Goal: Information Seeking & Learning: Learn about a topic

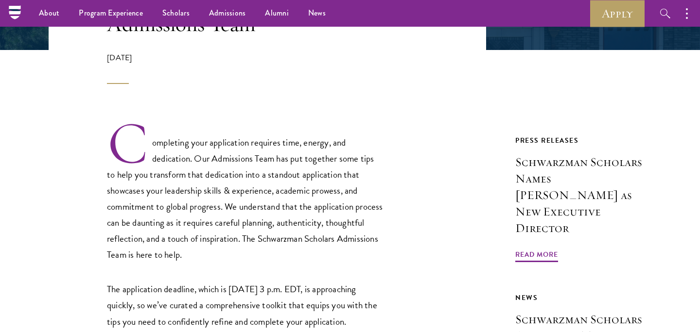
scroll to position [251, 0]
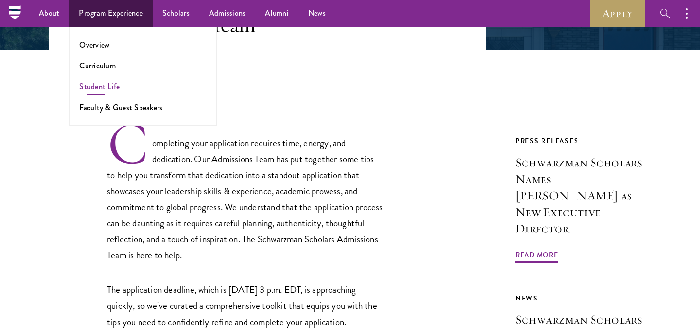
click at [112, 90] on link "Student Life" at bounding box center [99, 86] width 40 height 11
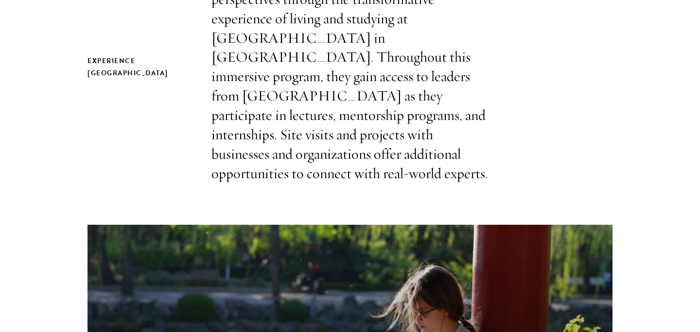
scroll to position [346, 0]
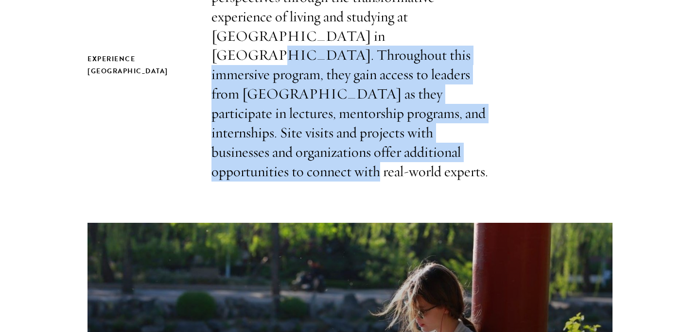
drag, startPoint x: 321, startPoint y: 34, endPoint x: 345, endPoint y: 150, distance: 118.6
click at [345, 150] on p "Scholars take part in an unparalleled learning opportunity designed to expand t…" at bounding box center [349, 65] width 277 height 233
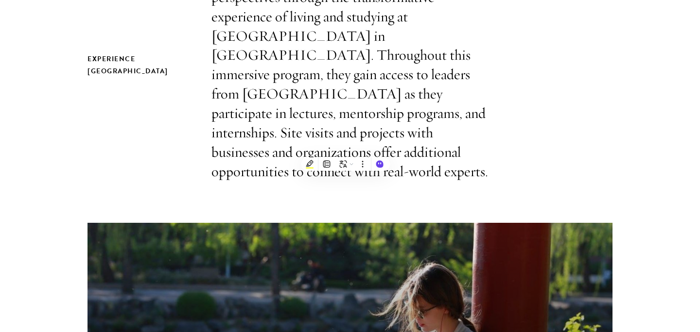
click at [408, 150] on p "Scholars take part in an unparalleled learning opportunity designed to expand t…" at bounding box center [349, 65] width 277 height 233
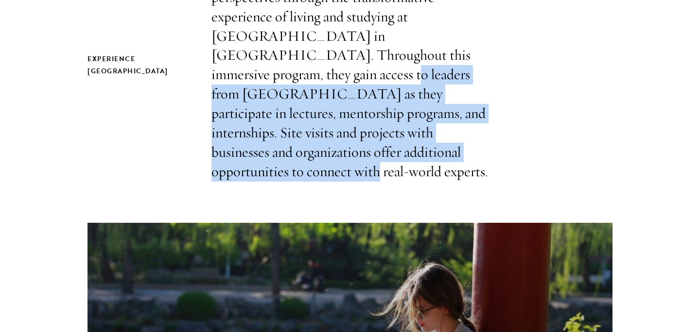
drag, startPoint x: 426, startPoint y: 150, endPoint x: 403, endPoint y: 62, distance: 90.4
click at [403, 62] on p "Scholars take part in an unparalleled learning opportunity designed to expand t…" at bounding box center [349, 65] width 277 height 233
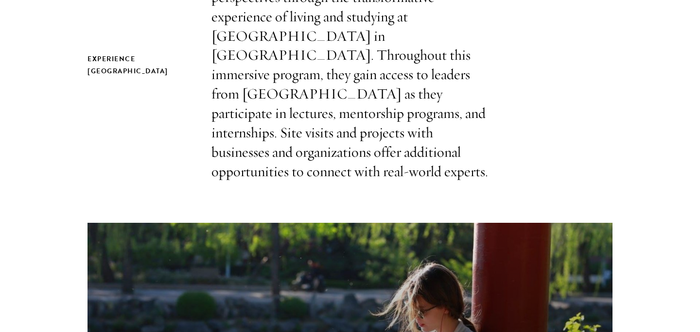
click at [286, 59] on p "Scholars take part in an unparalleled learning opportunity designed to expand t…" at bounding box center [349, 65] width 277 height 233
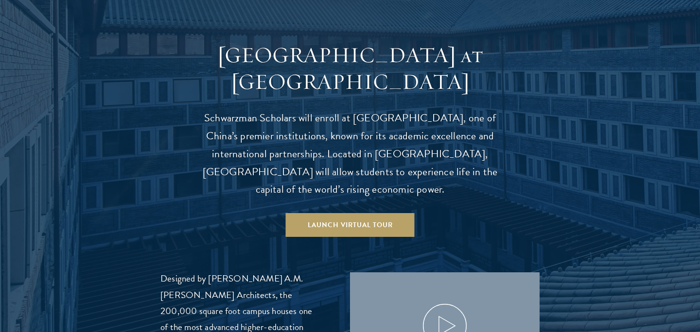
scroll to position [932, 0]
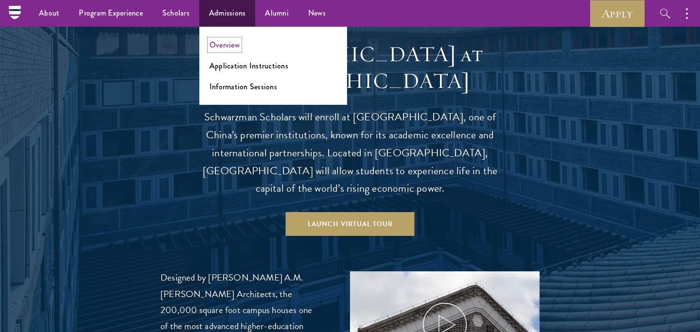
click at [228, 45] on link "Overview" at bounding box center [224, 44] width 30 height 11
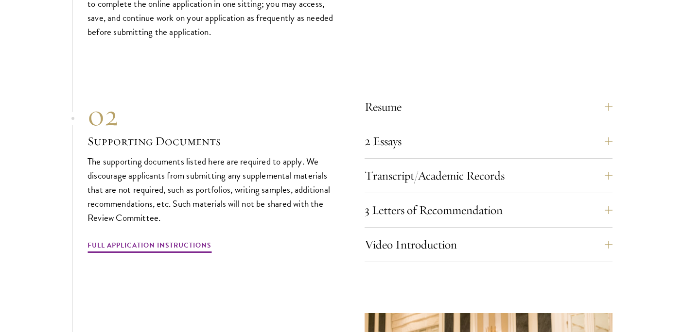
scroll to position [3183, 0]
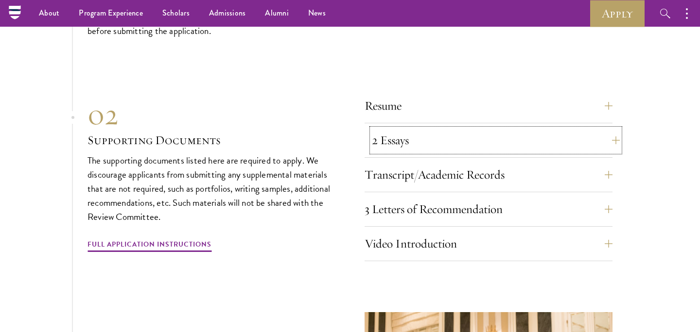
click at [405, 132] on button "2 Essays" at bounding box center [496, 140] width 248 height 23
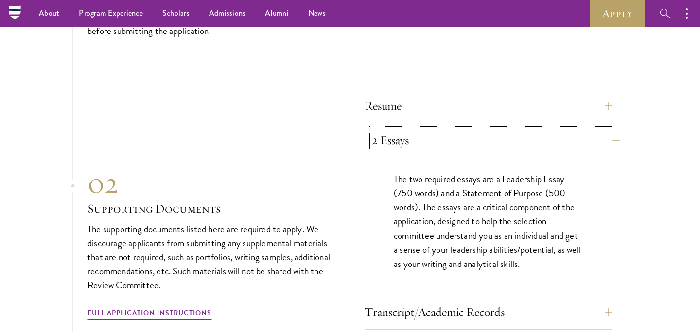
click at [414, 132] on button "2 Essays" at bounding box center [496, 140] width 248 height 23
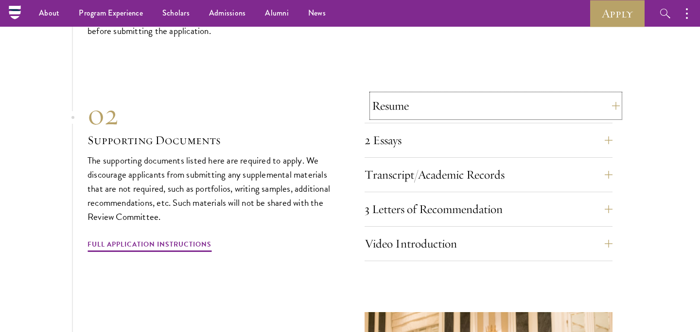
click at [412, 104] on button "Resume" at bounding box center [496, 105] width 248 height 23
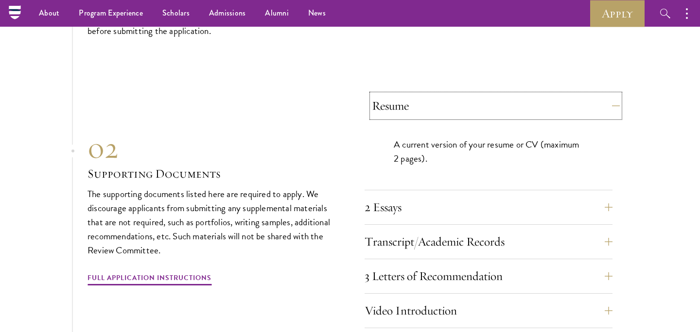
click at [412, 103] on button "Resume" at bounding box center [496, 105] width 248 height 23
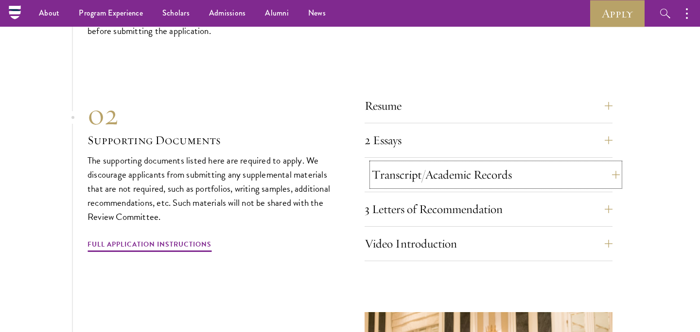
click at [405, 175] on button "Transcript/Academic Records" at bounding box center [496, 174] width 248 height 23
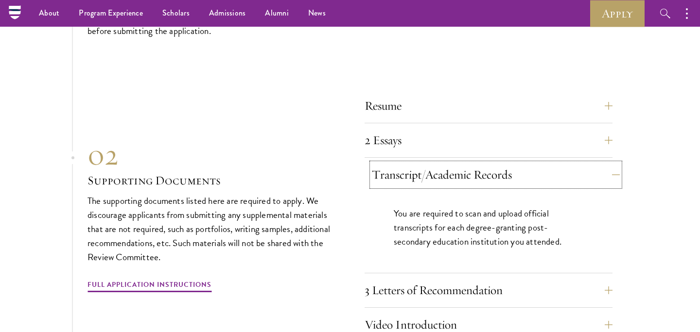
click at [404, 172] on button "Transcript/Academic Records" at bounding box center [496, 174] width 248 height 23
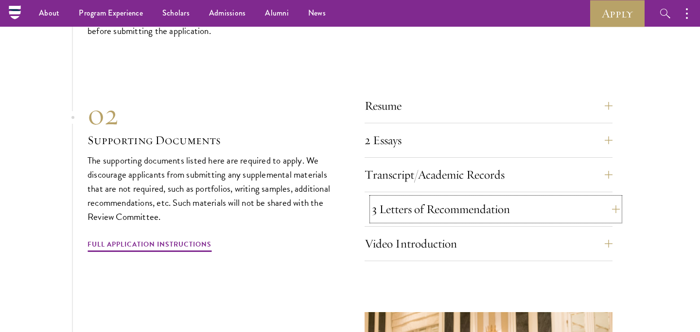
click at [403, 208] on button "3 Letters of Recommendation" at bounding box center [496, 209] width 248 height 23
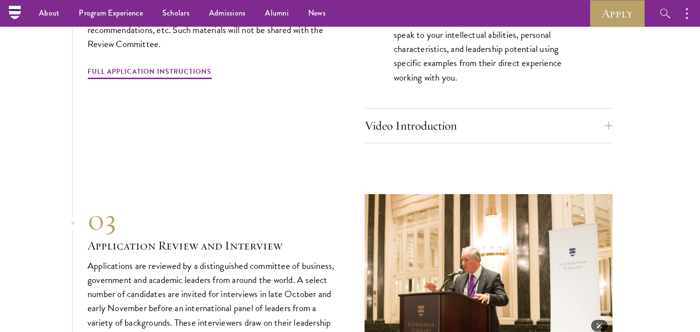
scroll to position [3417, 0]
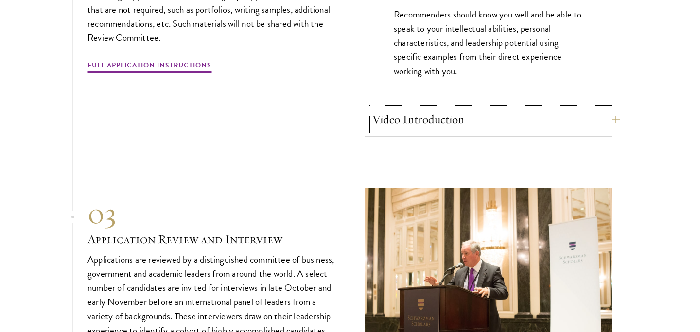
click at [433, 108] on button "Video Introduction" at bounding box center [496, 119] width 248 height 23
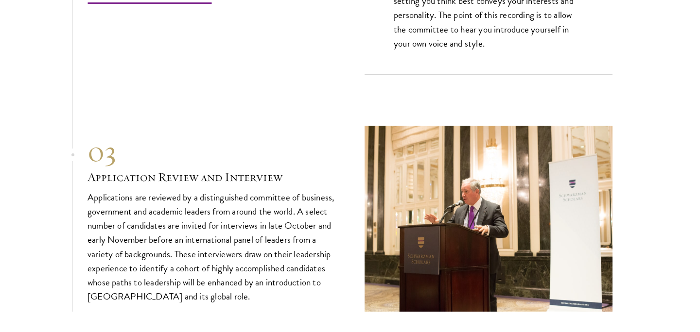
scroll to position [3514, 0]
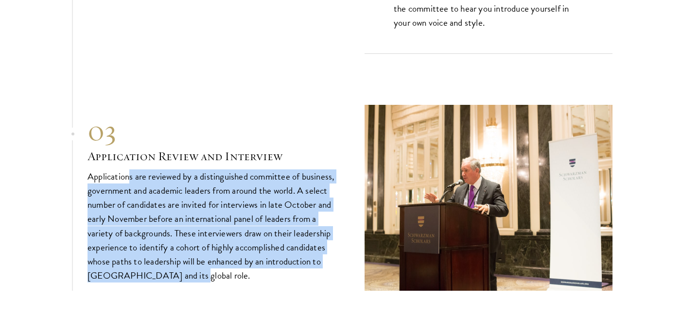
drag, startPoint x: 129, startPoint y: 172, endPoint x: 208, endPoint y: 267, distance: 123.5
click at [209, 268] on p "Applications are reviewed by a distinguished committee of business, government …" at bounding box center [211, 226] width 248 height 113
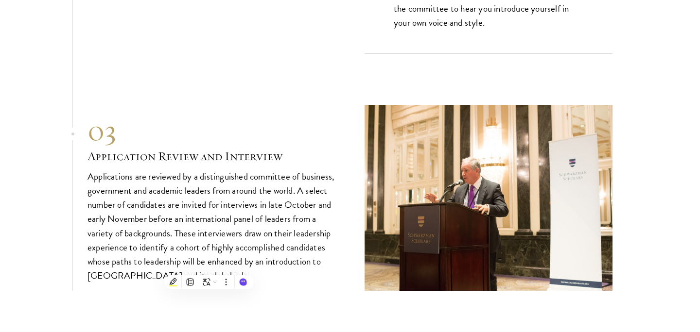
click at [295, 247] on p "Applications are reviewed by a distinguished committee of business, government …" at bounding box center [211, 226] width 248 height 113
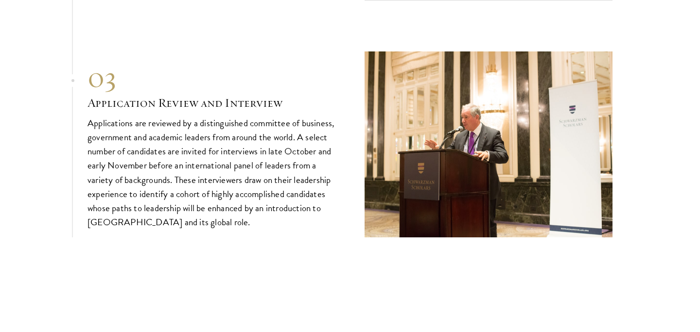
scroll to position [3570, 0]
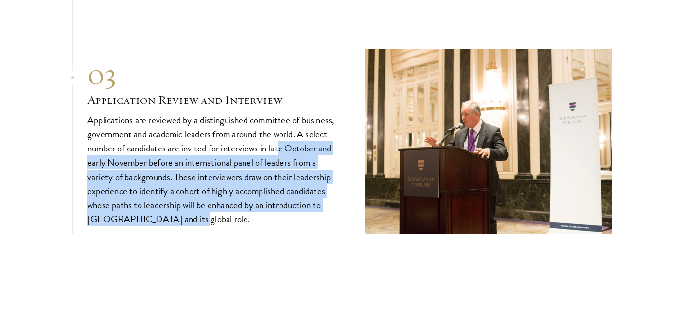
drag, startPoint x: 278, startPoint y: 215, endPoint x: 278, endPoint y: 138, distance: 77.2
click at [278, 138] on p "Applications are reviewed by a distinguished committee of business, government …" at bounding box center [211, 169] width 248 height 113
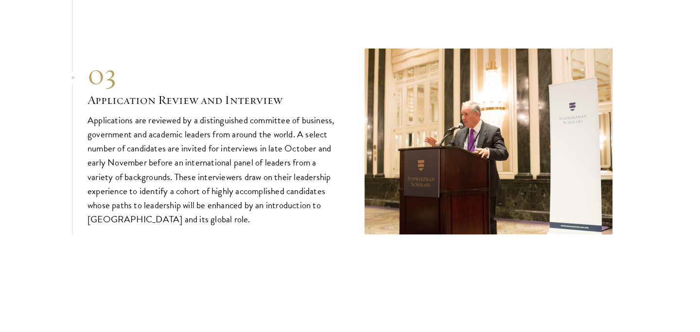
click at [188, 133] on p "Applications are reviewed by a distinguished committee of business, government …" at bounding box center [211, 169] width 248 height 113
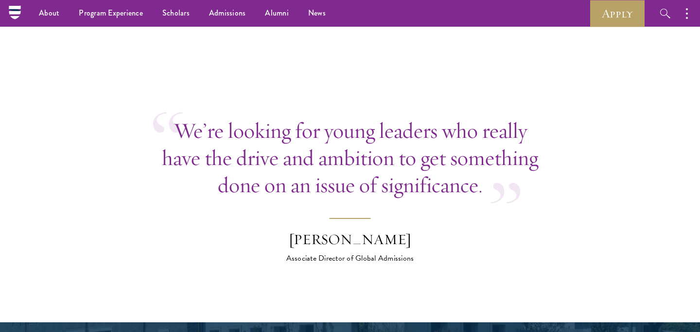
scroll to position [3792, 0]
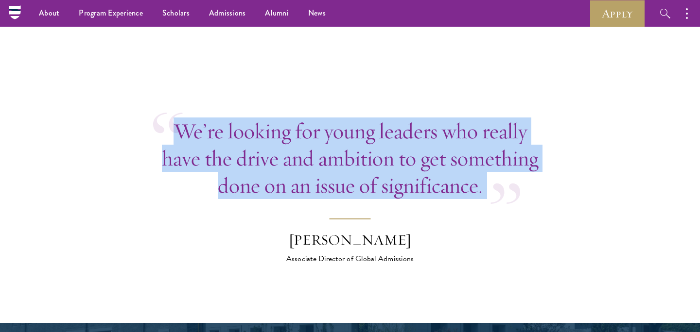
drag, startPoint x: 191, startPoint y: 126, endPoint x: 378, endPoint y: 216, distance: 207.3
click at [379, 217] on blockquote "We’re looking for young leaders who really have the drive and ambition to get s…" at bounding box center [349, 191] width 393 height 147
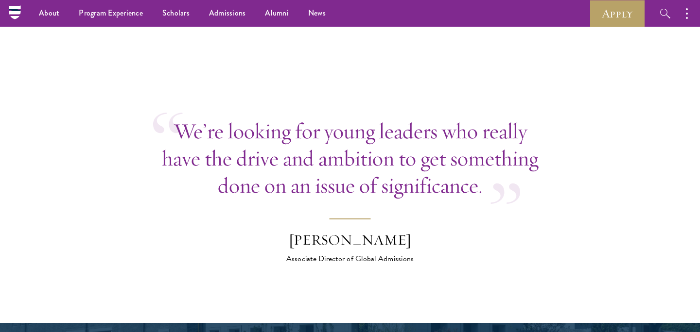
click at [446, 226] on blockquote "We’re looking for young leaders who really have the drive and ambition to get s…" at bounding box center [349, 191] width 393 height 147
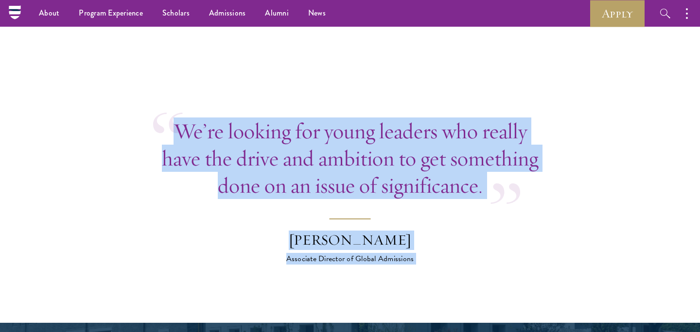
drag, startPoint x: 427, startPoint y: 261, endPoint x: 429, endPoint y: 92, distance: 169.1
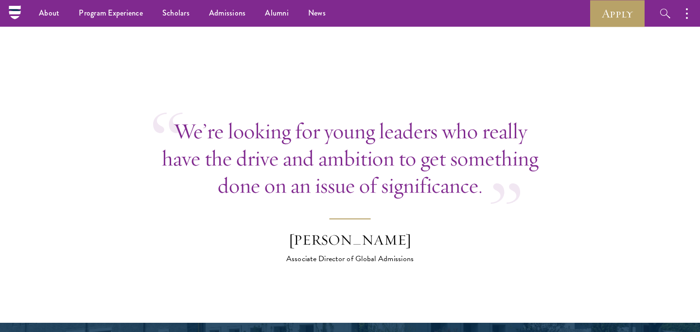
click at [274, 208] on blockquote "We’re looking for young leaders who really have the drive and ambition to get s…" at bounding box center [349, 191] width 393 height 147
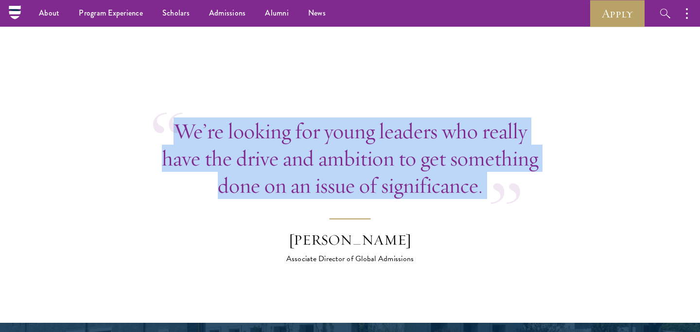
drag, startPoint x: 269, startPoint y: 100, endPoint x: 372, endPoint y: 222, distance: 160.7
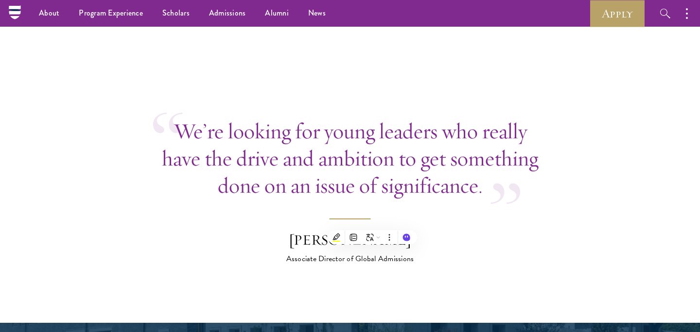
click at [459, 223] on blockquote "We’re looking for young leaders who really have the drive and ambition to get s…" at bounding box center [349, 191] width 393 height 147
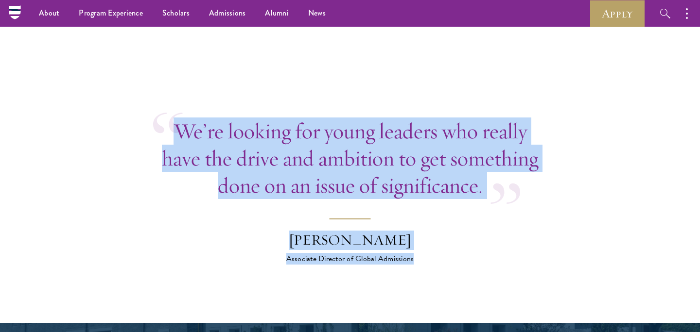
drag, startPoint x: 429, startPoint y: 205, endPoint x: 429, endPoint y: 92, distance: 113.2
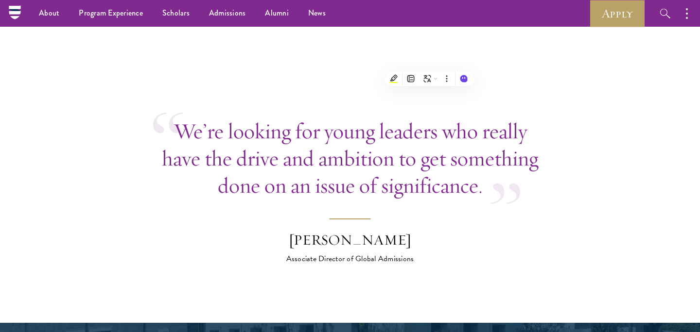
click at [429, 231] on div "Wyatt Bruton" at bounding box center [350, 240] width 170 height 19
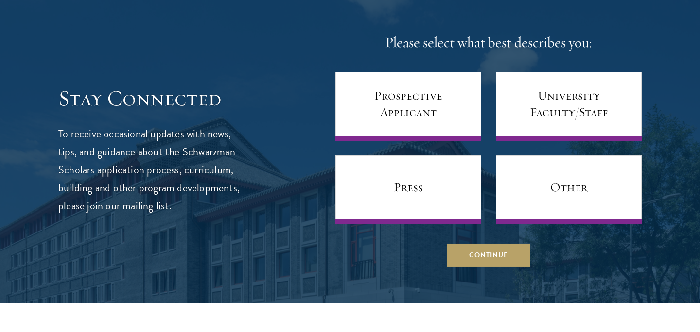
scroll to position [4122, 0]
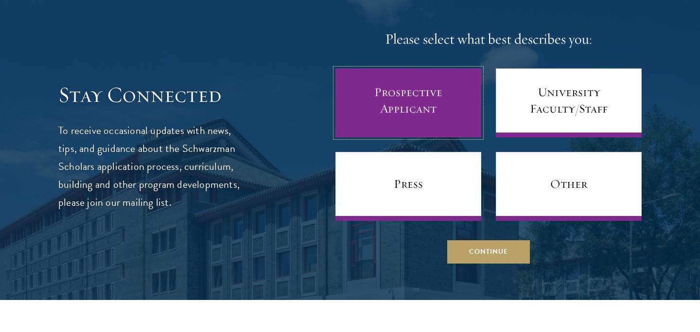
click at [434, 71] on link "Prospective Applicant" at bounding box center [408, 102] width 146 height 69
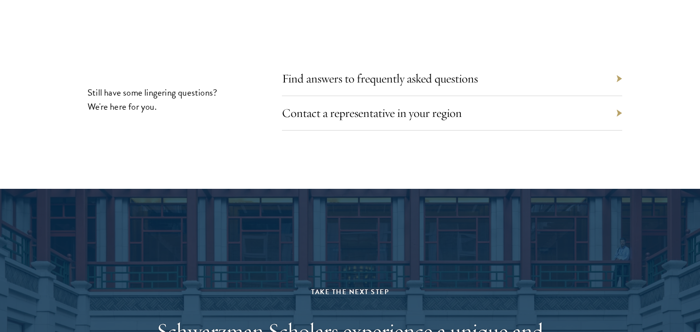
scroll to position [4711, 0]
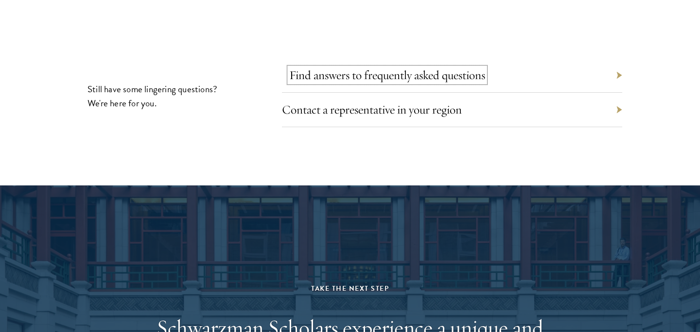
click at [434, 68] on link "Find answers to frequently asked questions" at bounding box center [387, 75] width 196 height 15
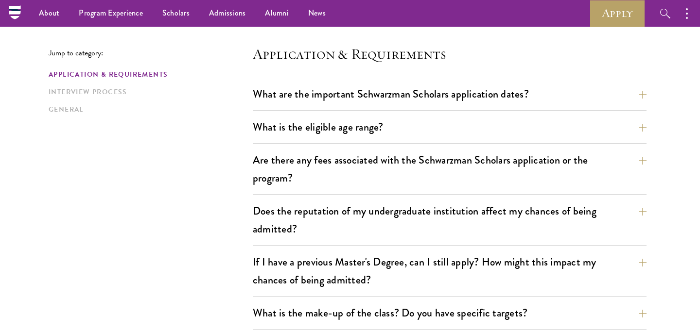
scroll to position [242, 0]
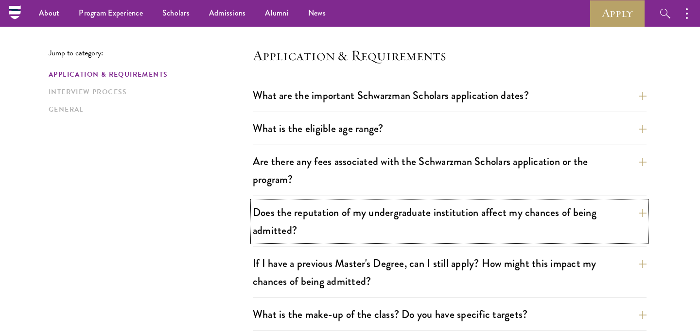
click at [366, 226] on button "Does the reputation of my undergraduate institution affect my chances of being …" at bounding box center [449, 222] width 393 height 40
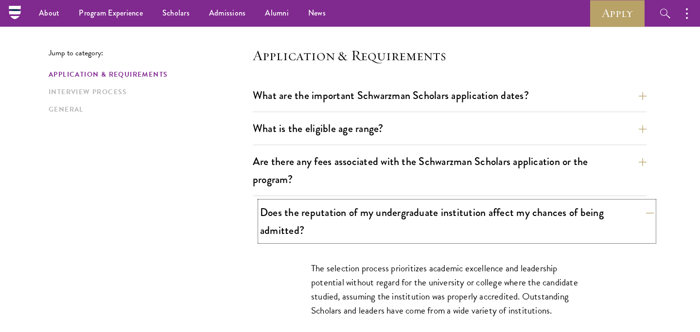
click at [368, 222] on button "Does the reputation of my undergraduate institution affect my chances of being …" at bounding box center [456, 222] width 393 height 40
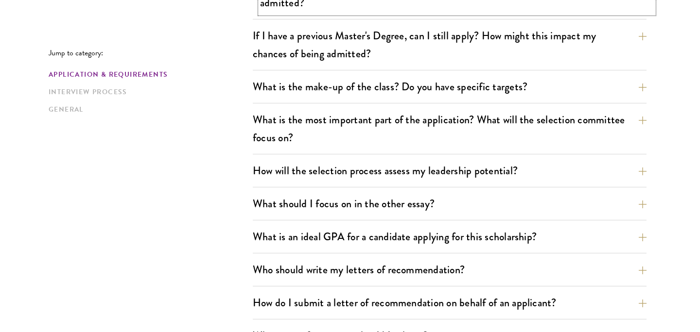
scroll to position [480, 0]
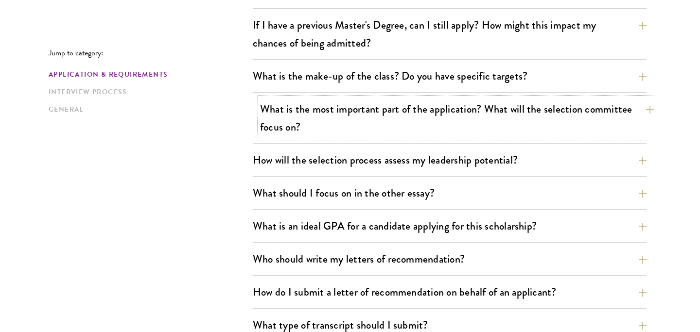
click at [387, 128] on button "What is the most important part of the application? What will the selection com…" at bounding box center [456, 118] width 393 height 40
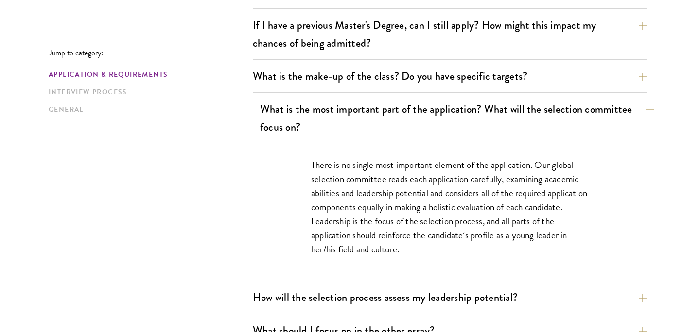
click at [387, 128] on button "What is the most important part of the application? What will the selection com…" at bounding box center [456, 118] width 393 height 40
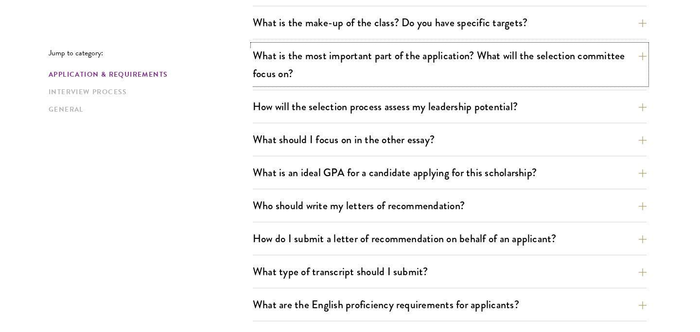
scroll to position [537, 0]
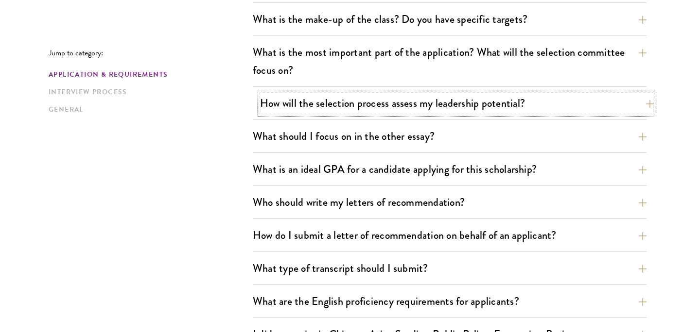
click at [411, 105] on button "How will the selection process assess my leadership potential?" at bounding box center [456, 103] width 393 height 22
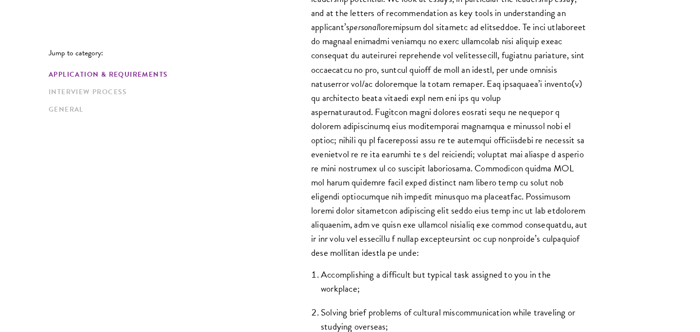
scroll to position [733, 0]
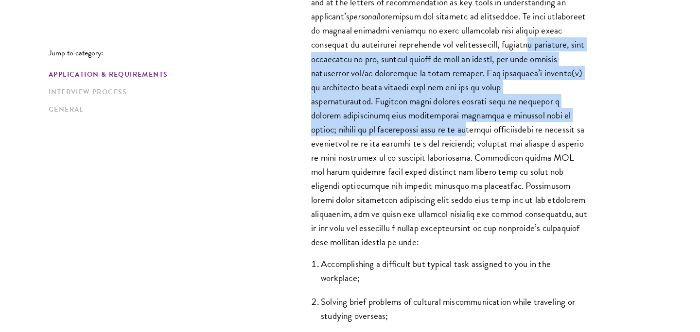
drag, startPoint x: 384, startPoint y: 57, endPoint x: 468, endPoint y: 130, distance: 110.9
click at [468, 130] on p "The Schwarzman Scholars selection process strives to understand candidates as i…" at bounding box center [449, 94] width 277 height 310
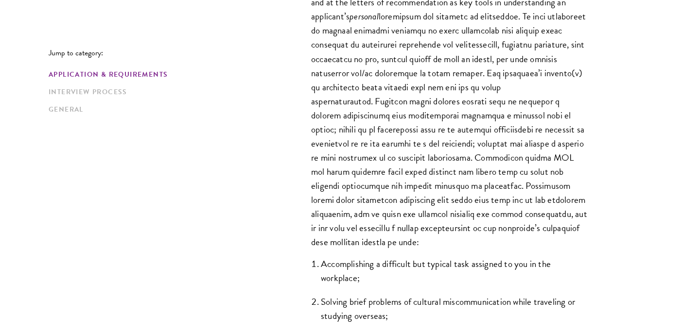
click at [533, 129] on p "The Schwarzman Scholars selection process strives to understand candidates as i…" at bounding box center [449, 94] width 277 height 310
drag, startPoint x: 533, startPoint y: 248, endPoint x: 523, endPoint y: 90, distance: 158.2
click at [523, 90] on p "The Schwarzman Scholars selection process strives to understand candidates as i…" at bounding box center [449, 94] width 277 height 310
click at [511, 185] on p "The Schwarzman Scholars selection process strives to understand candidates as i…" at bounding box center [449, 94] width 277 height 310
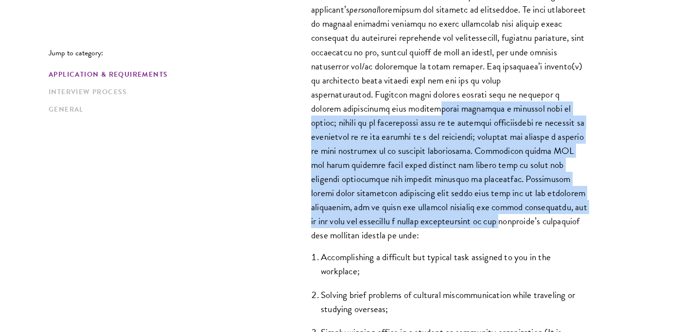
drag, startPoint x: 427, startPoint y: 108, endPoint x: 544, endPoint y: 221, distance: 162.1
click at [544, 222] on p "The Schwarzman Scholars selection process strives to understand candidates as i…" at bounding box center [449, 87] width 277 height 310
click at [582, 199] on p "The Schwarzman Scholars selection process strives to understand candidates as i…" at bounding box center [449, 87] width 277 height 310
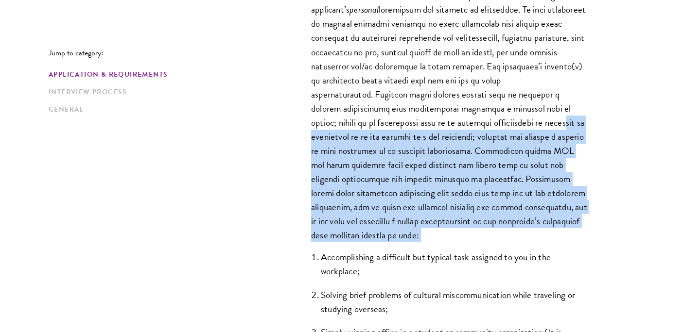
drag, startPoint x: 567, startPoint y: 243, endPoint x: 566, endPoint y: 115, distance: 128.2
click at [566, 115] on div "The Schwarzman Scholars selection process strives to understand candidates as i…" at bounding box center [449, 173] width 335 height 512
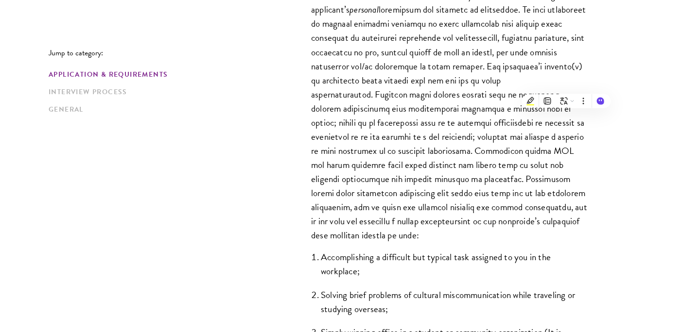
click at [395, 83] on p "The Schwarzman Scholars selection process strives to understand candidates as i…" at bounding box center [449, 87] width 277 height 310
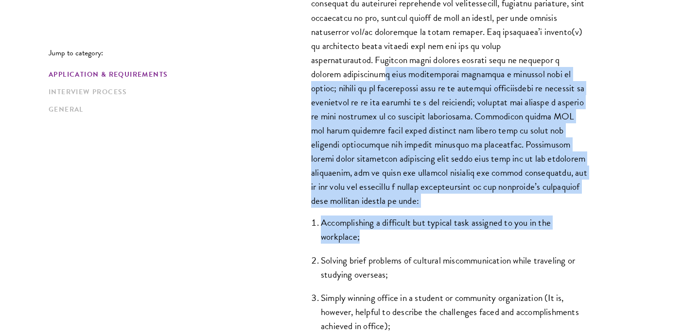
drag, startPoint x: 377, startPoint y: 75, endPoint x: 492, endPoint y: 234, distance: 196.2
click at [493, 235] on div "The Schwarzman Scholars selection process strives to understand candidates as i…" at bounding box center [449, 139] width 335 height 512
click at [534, 197] on p "The Schwarzman Scholars selection process strives to understand candidates as i…" at bounding box center [449, 53] width 277 height 310
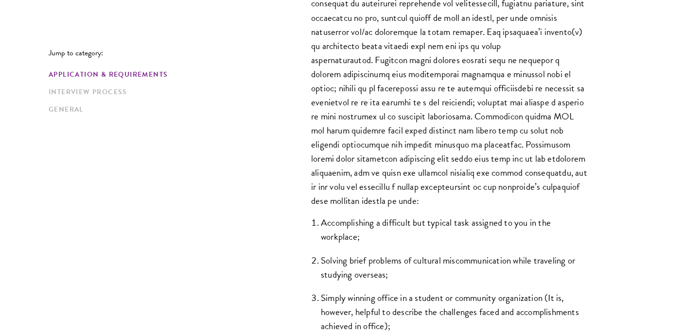
click at [519, 28] on p "The Schwarzman Scholars selection process strives to understand candidates as i…" at bounding box center [449, 53] width 277 height 310
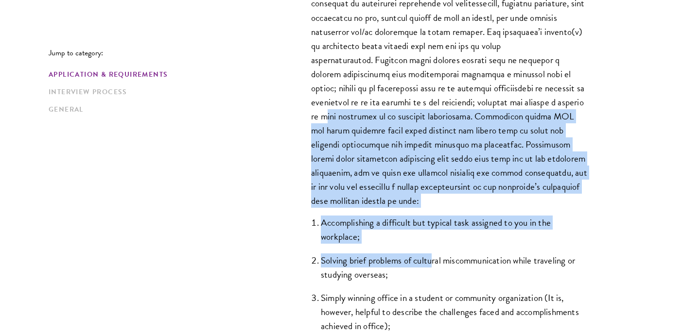
drag, startPoint x: 349, startPoint y: 117, endPoint x: 430, endPoint y: 260, distance: 164.7
click at [431, 262] on div "The Schwarzman Scholars selection process strives to understand candidates as i…" at bounding box center [449, 139] width 335 height 512
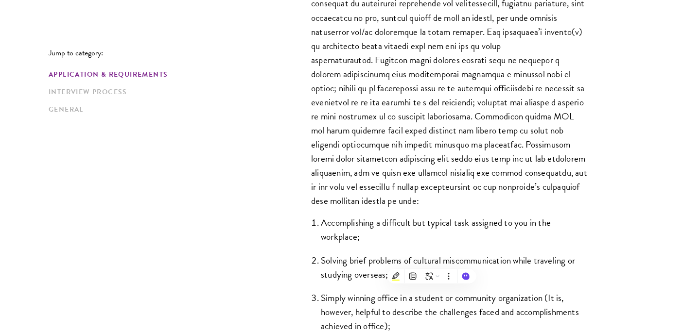
click at [518, 243] on li "Accomplishing a difficult but typical task assigned to you in the workplace;" at bounding box center [454, 230] width 267 height 28
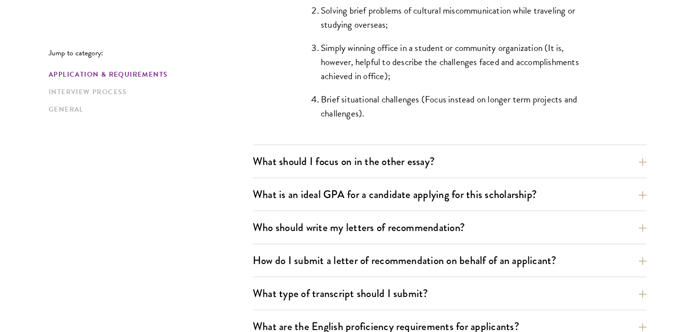
scroll to position [1026, 0]
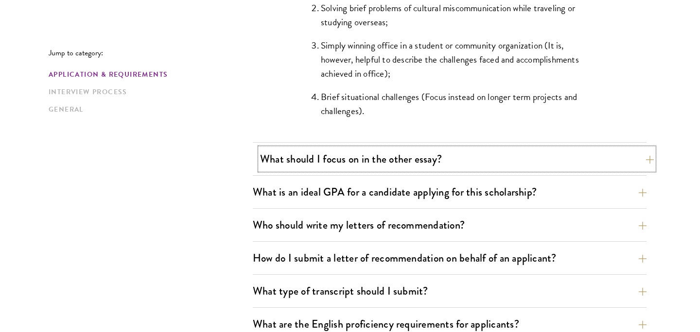
click at [456, 166] on button "What should I focus on in the other essay?" at bounding box center [456, 159] width 393 height 22
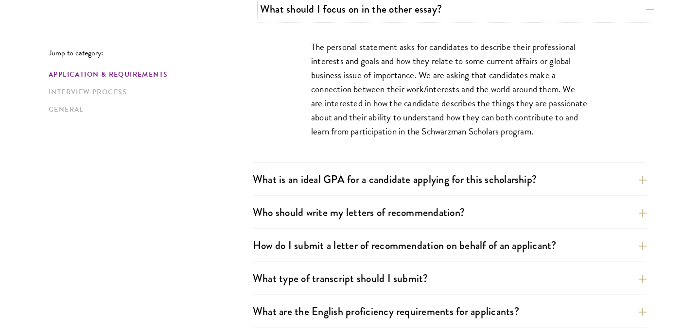
scroll to position [671, 0]
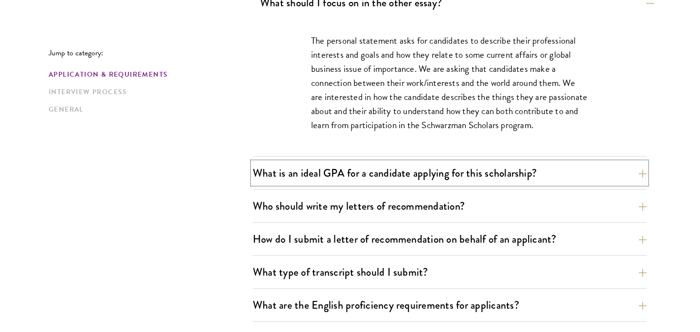
click at [456, 166] on button "What is an ideal GPA for a candidate applying for this scholarship?" at bounding box center [449, 173] width 393 height 22
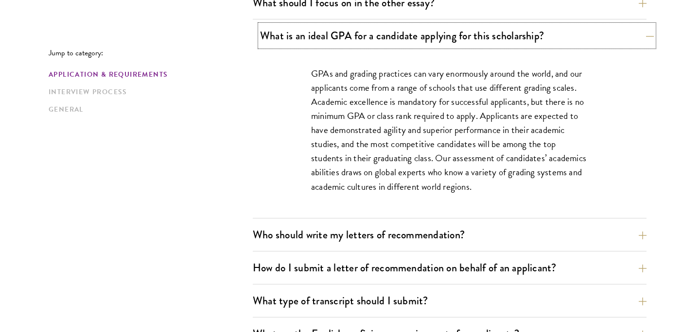
click at [479, 39] on button "What is an ideal GPA for a candidate applying for this scholarship?" at bounding box center [456, 36] width 393 height 22
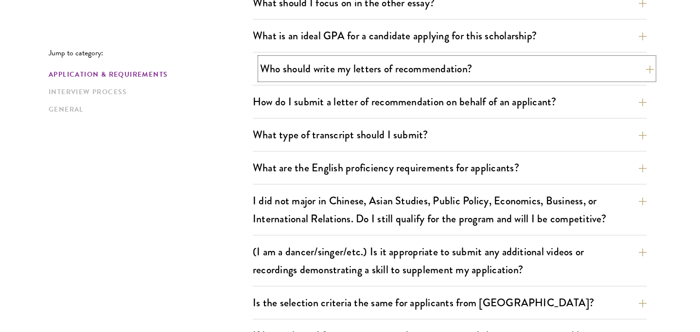
click at [467, 62] on button "Who should write my letters of recommendation?" at bounding box center [456, 69] width 393 height 22
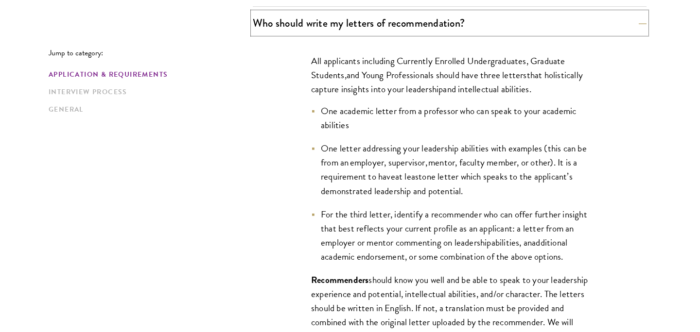
scroll to position [718, 0]
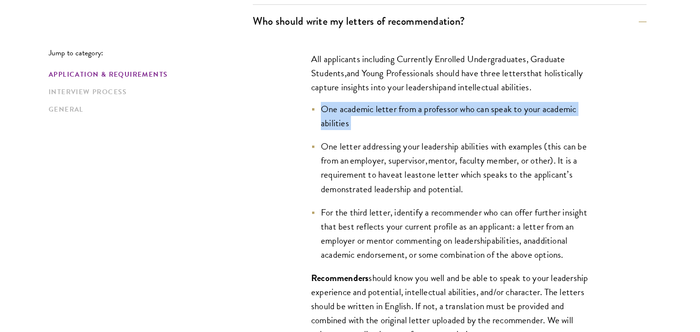
drag, startPoint x: 362, startPoint y: 125, endPoint x: 320, endPoint y: 108, distance: 45.3
click at [320, 108] on li "One academic letter from a professor who can speak to your academic abilities" at bounding box center [449, 116] width 277 height 28
copy li "One academic letter from a professor who can speak to your academic abilities"
